Goal: Task Accomplishment & Management: Manage account settings

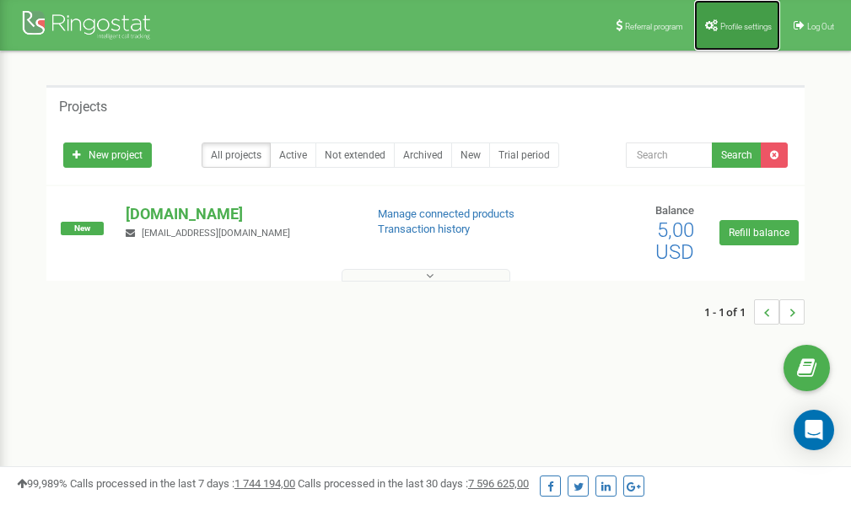
click at [722, 16] on link "Profile settings" at bounding box center [737, 25] width 86 height 51
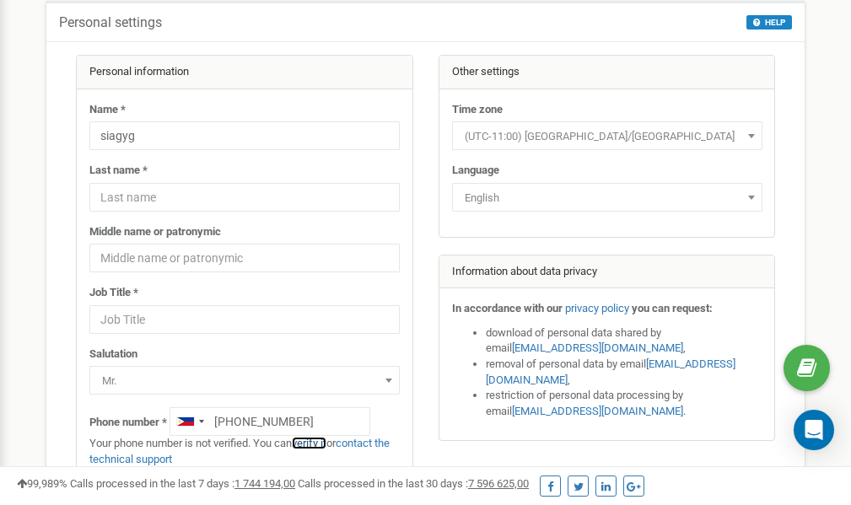
click at [318, 444] on link "verify it" at bounding box center [309, 443] width 35 height 13
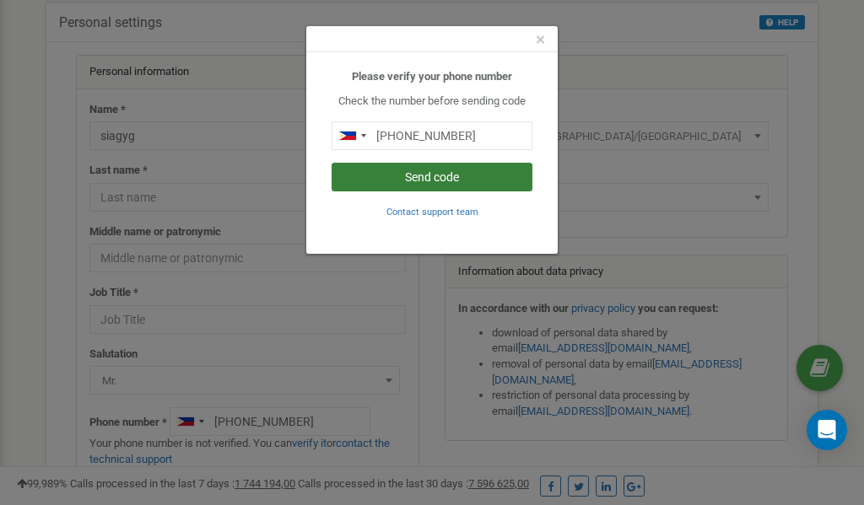
click at [415, 175] on button "Send code" at bounding box center [432, 177] width 201 height 29
